Goal: Task Accomplishment & Management: Use online tool/utility

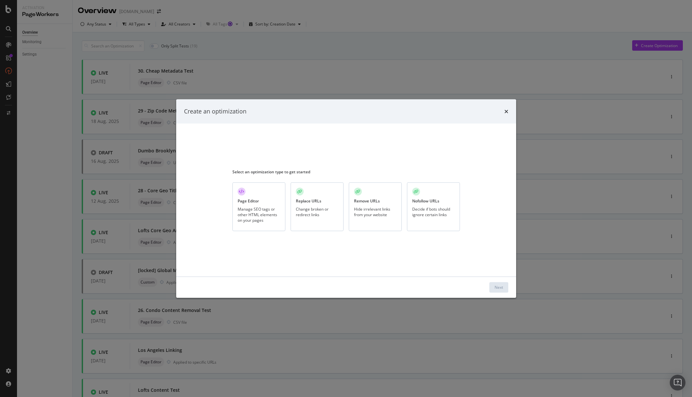
click at [249, 216] on div "Manage SEO tags or other HTML elements on your pages" at bounding box center [259, 214] width 42 height 17
click at [501, 289] on div "Next" at bounding box center [499, 287] width 8 height 6
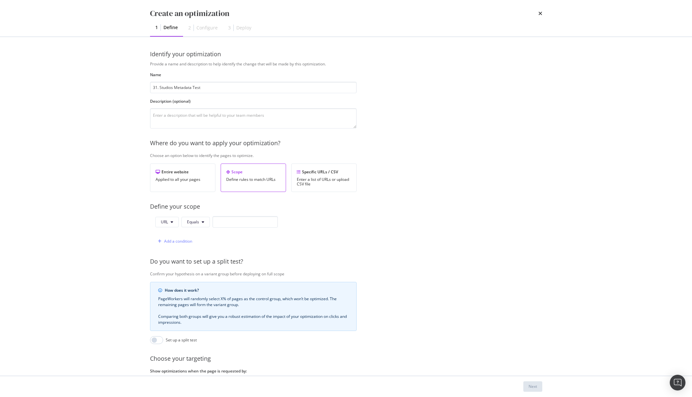
type input "31. Studios Metadata Test"
click at [327, 182] on div "Enter a list of URLs or upload CSV file" at bounding box center [324, 181] width 54 height 9
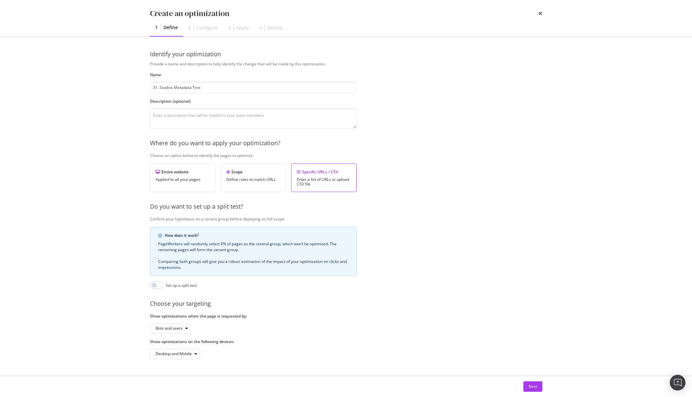
scroll to position [1, 0]
click at [531, 386] on div "Next" at bounding box center [533, 386] width 8 height 6
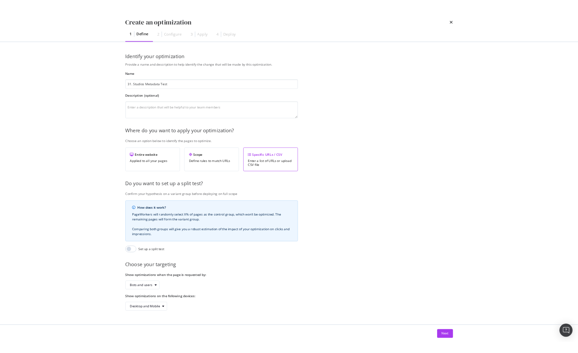
scroll to position [0, 0]
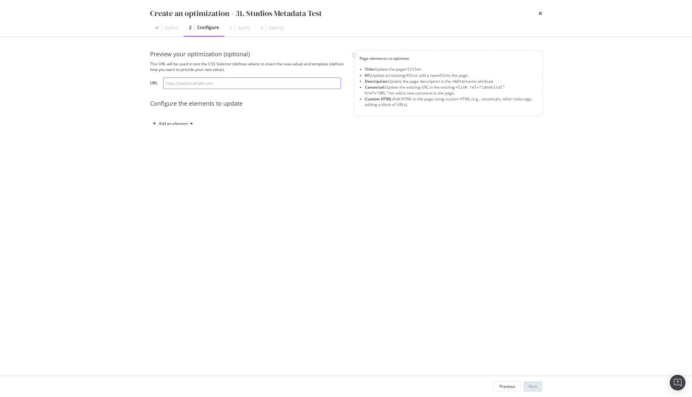
click at [276, 85] on input "modal" at bounding box center [252, 82] width 178 height 11
paste input "[URL][DOMAIN_NAME]"
type input "[URL][DOMAIN_NAME]"
click at [182, 122] on div "Add an element" at bounding box center [173, 124] width 29 height 4
click at [179, 135] on div "Title" at bounding box center [176, 136] width 44 height 8
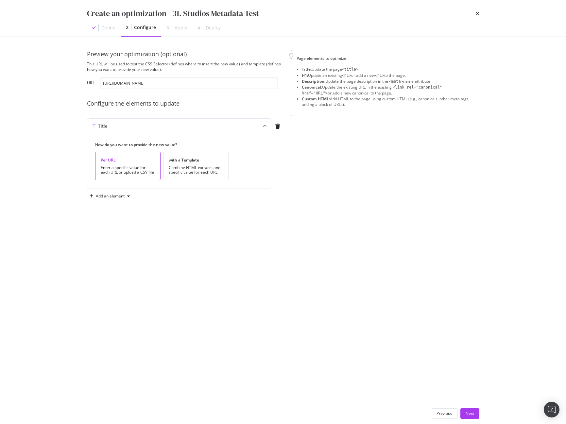
click at [372, 255] on div "Preview your optimization (optional) This URL will be used to test the CSS Sele…" at bounding box center [283, 220] width 392 height 340
click at [185, 166] on div "Combine HTML extracts and specific value for each URL" at bounding box center [196, 169] width 54 height 9
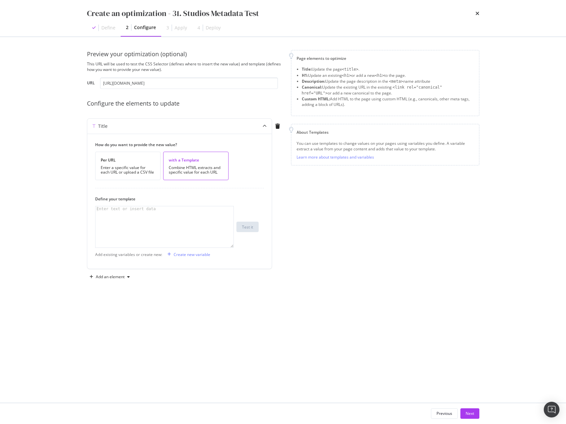
click at [45, 224] on div "Create an optimization - 31. Studios Metadata Test Define 2 Configure 3 Apply 4…" at bounding box center [283, 212] width 566 height 424
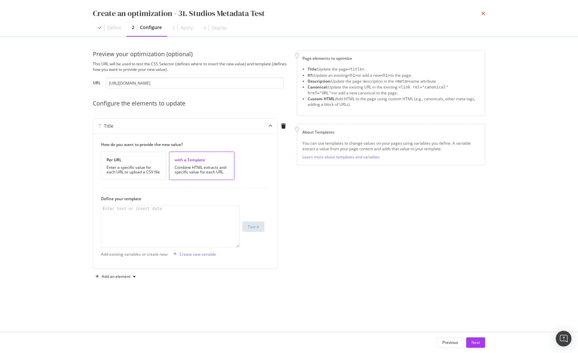
click at [482, 14] on icon "times" at bounding box center [483, 13] width 4 height 5
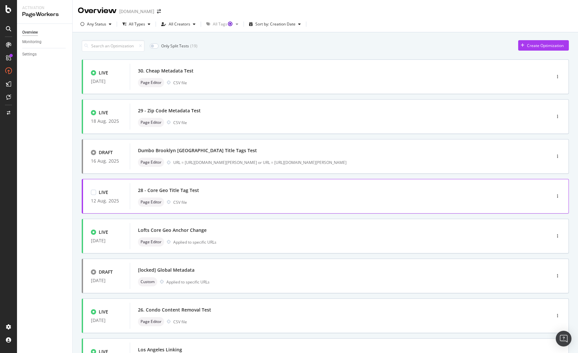
click at [215, 200] on div "Page Editor CSV file" at bounding box center [330, 202] width 385 height 9
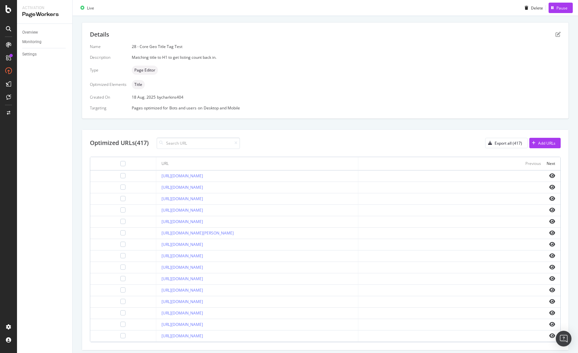
scroll to position [127, 0]
